Goal: Information Seeking & Learning: Learn about a topic

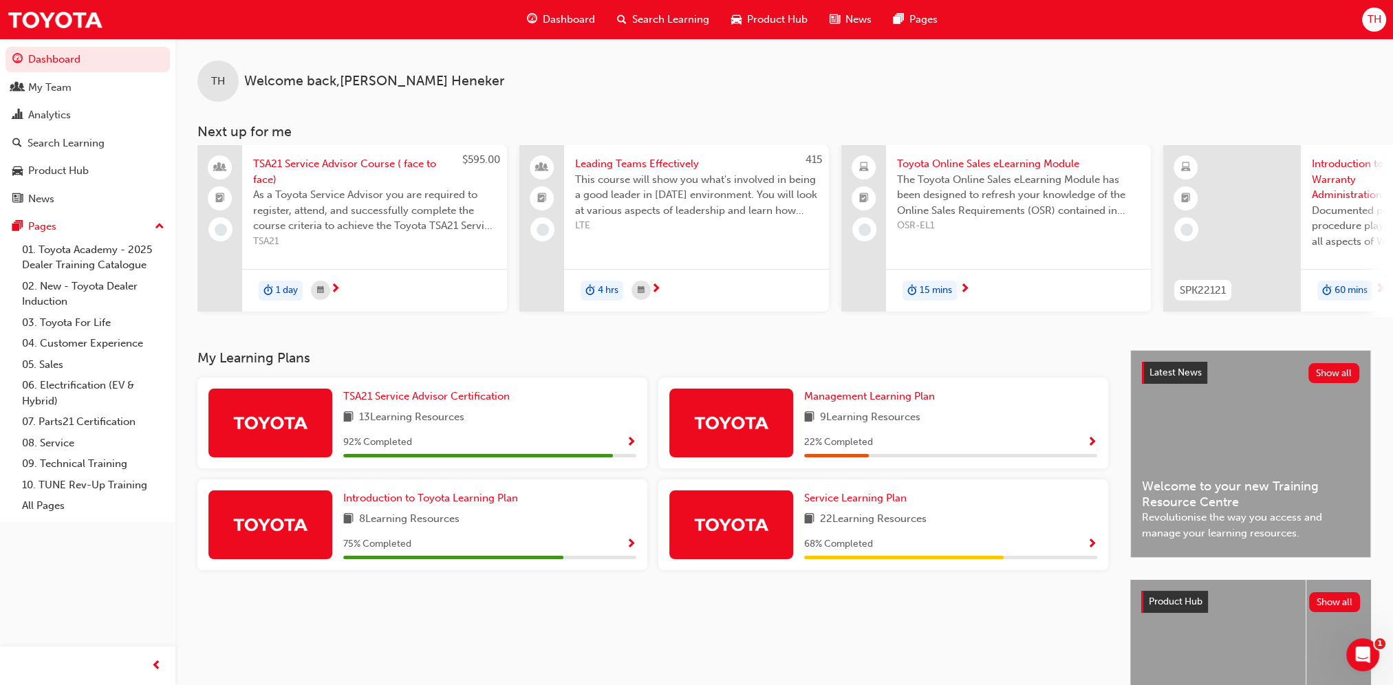
click at [656, 228] on span "LTE" at bounding box center [696, 226] width 243 height 16
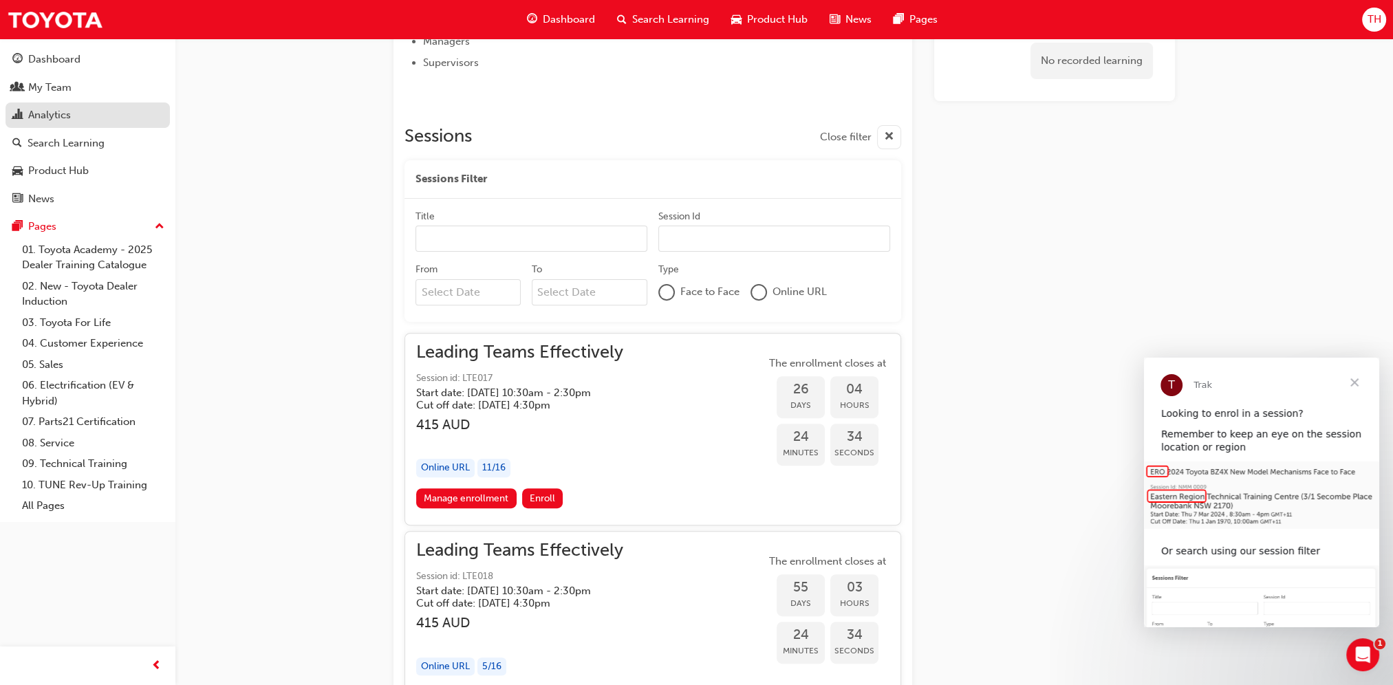
scroll to position [314, 0]
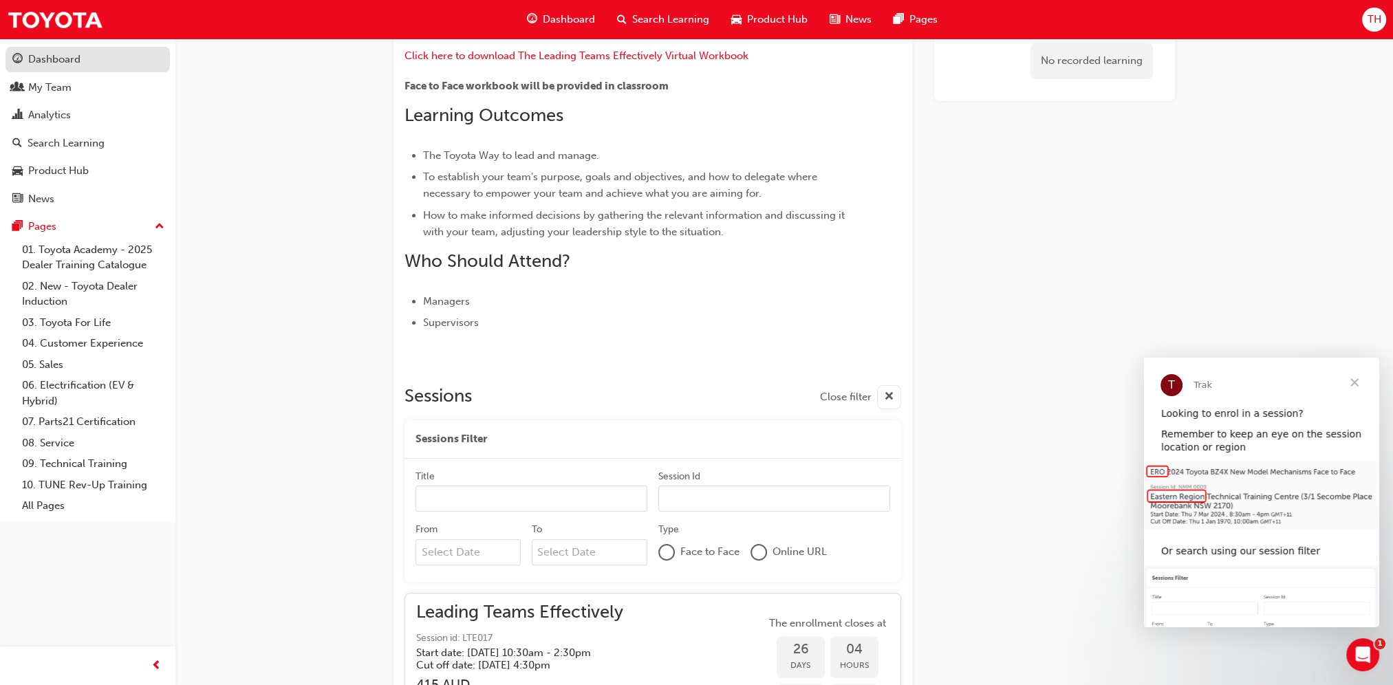
click at [85, 58] on div "Dashboard" at bounding box center [87, 59] width 151 height 17
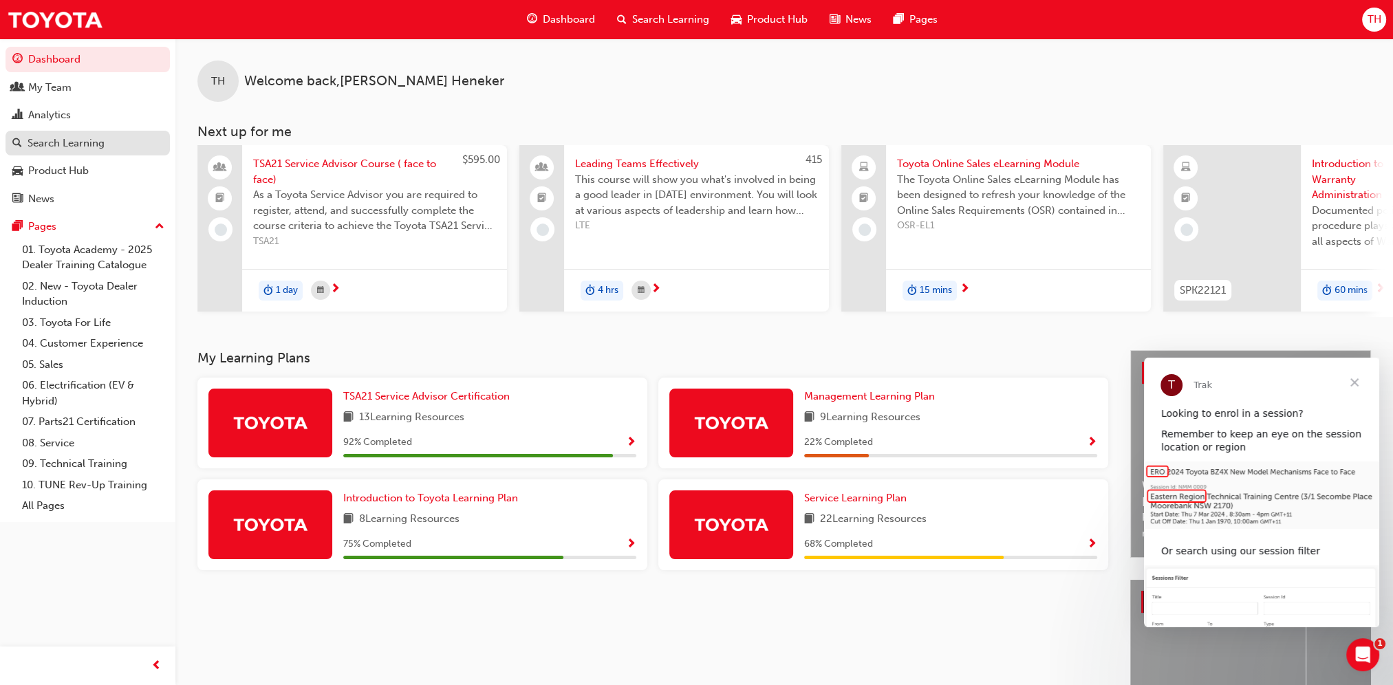
click at [103, 149] on div "Search Learning" at bounding box center [66, 144] width 77 height 16
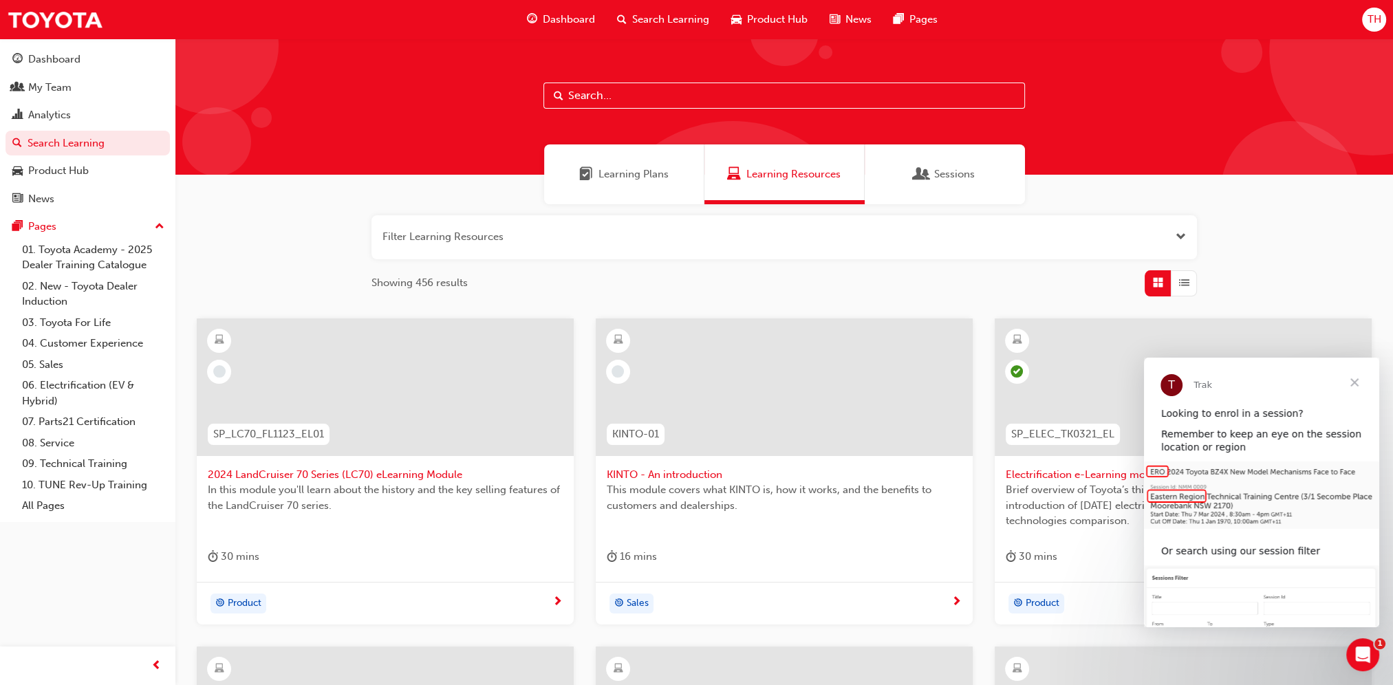
click at [643, 177] on span "Learning Plans" at bounding box center [634, 175] width 70 height 16
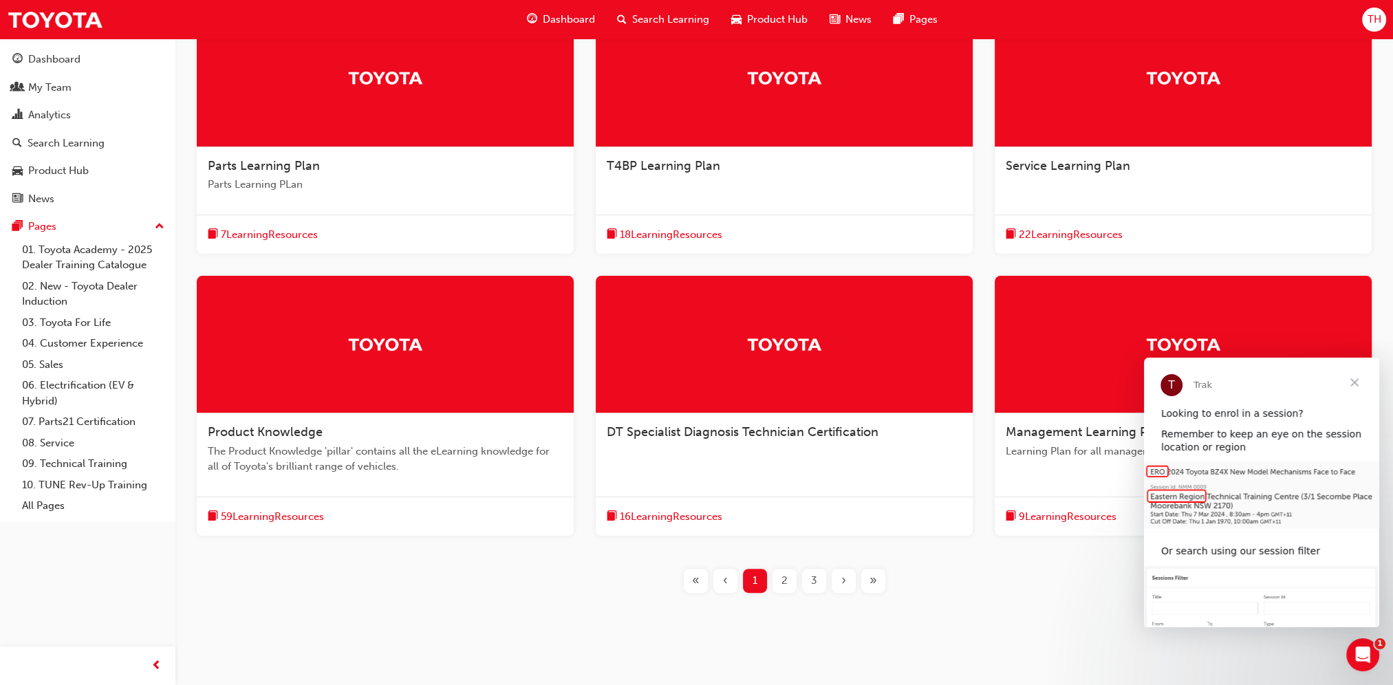
scroll to position [328, 0]
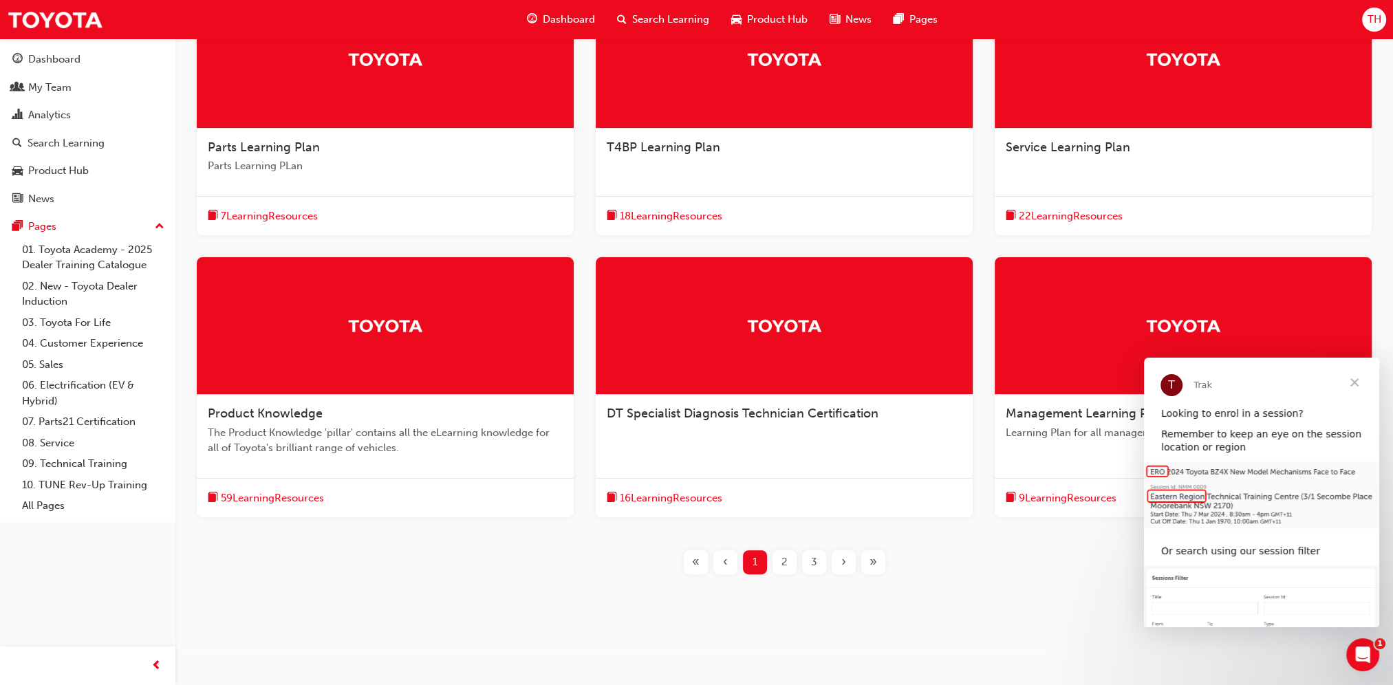
click at [1355, 387] on span "Close" at bounding box center [1355, 383] width 50 height 50
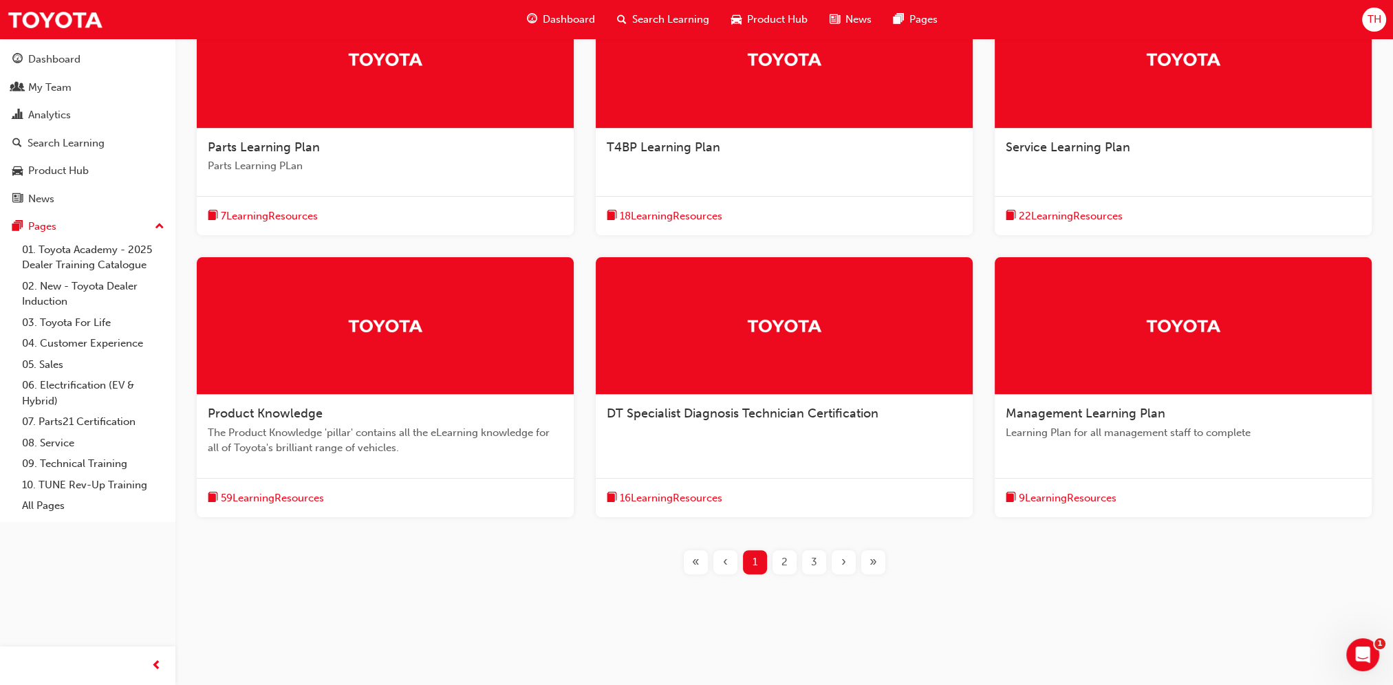
click at [1115, 339] on div at bounding box center [1183, 326] width 377 height 138
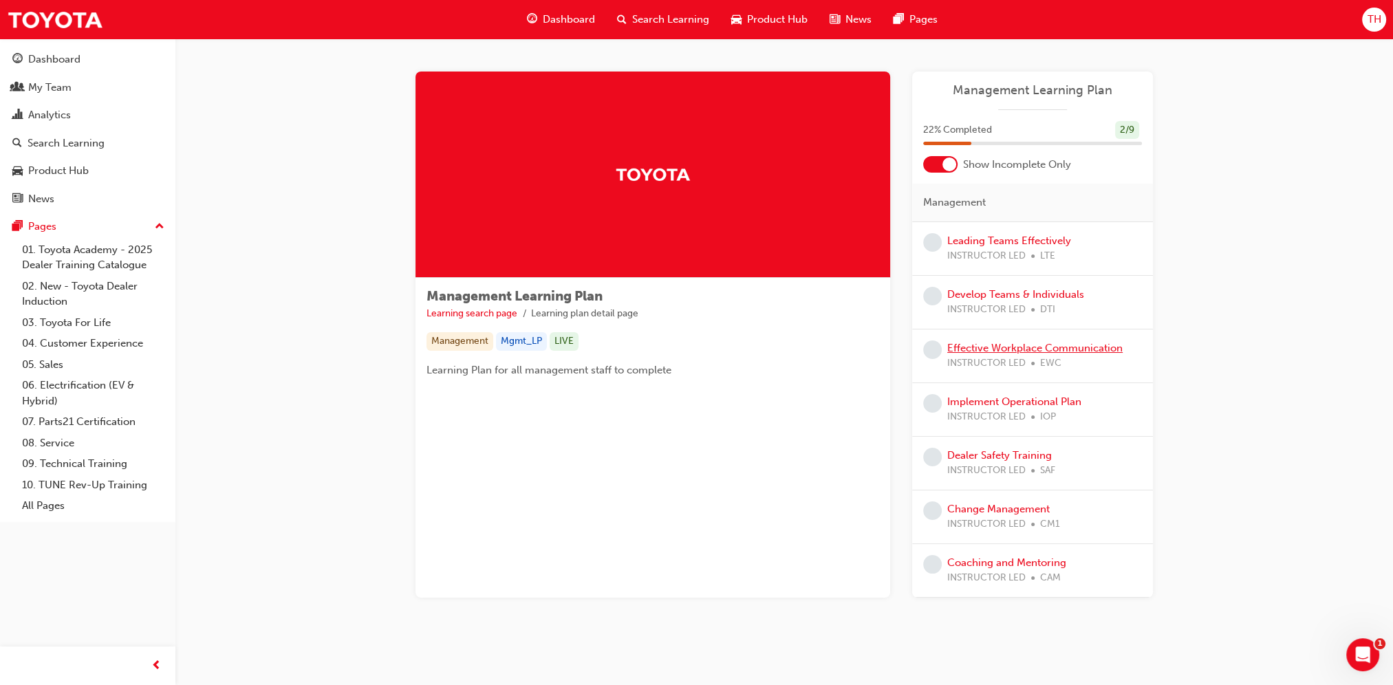
click at [1070, 350] on link "Effective Workplace Communication" at bounding box center [1034, 348] width 175 height 12
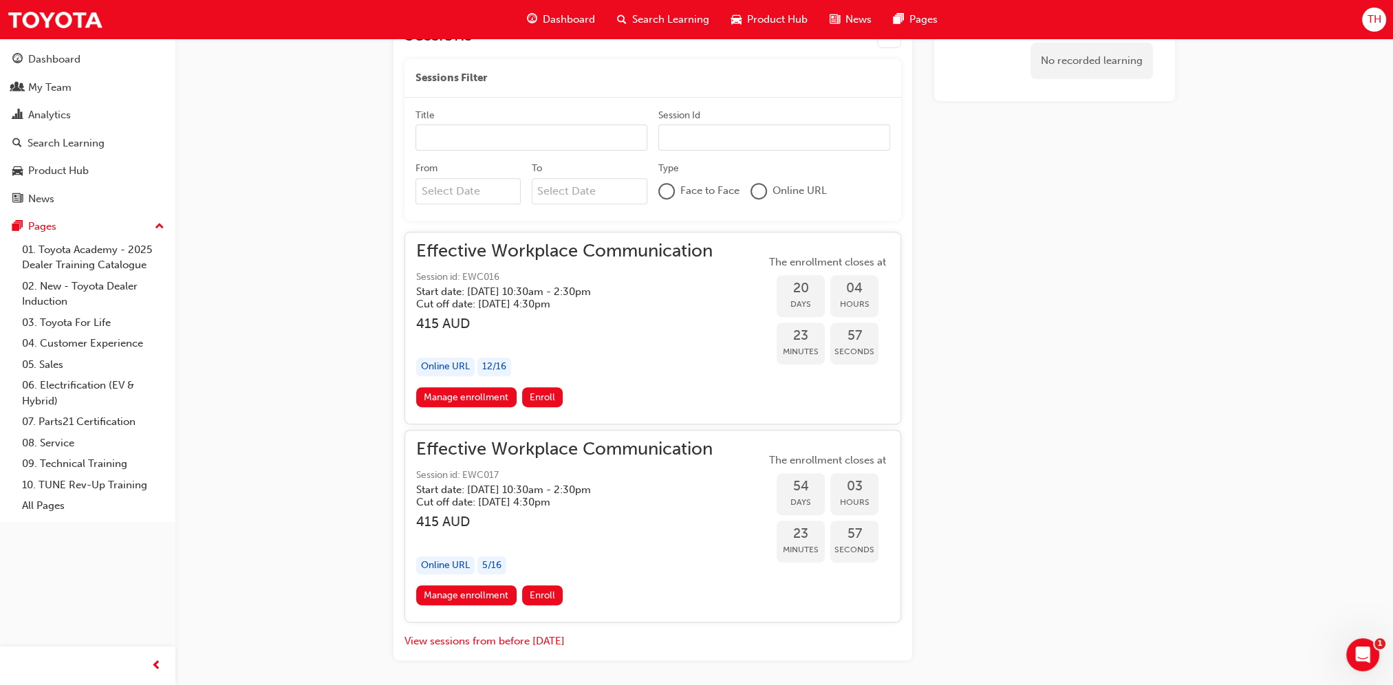
scroll to position [767, 0]
